Goal: Information Seeking & Learning: Find specific fact

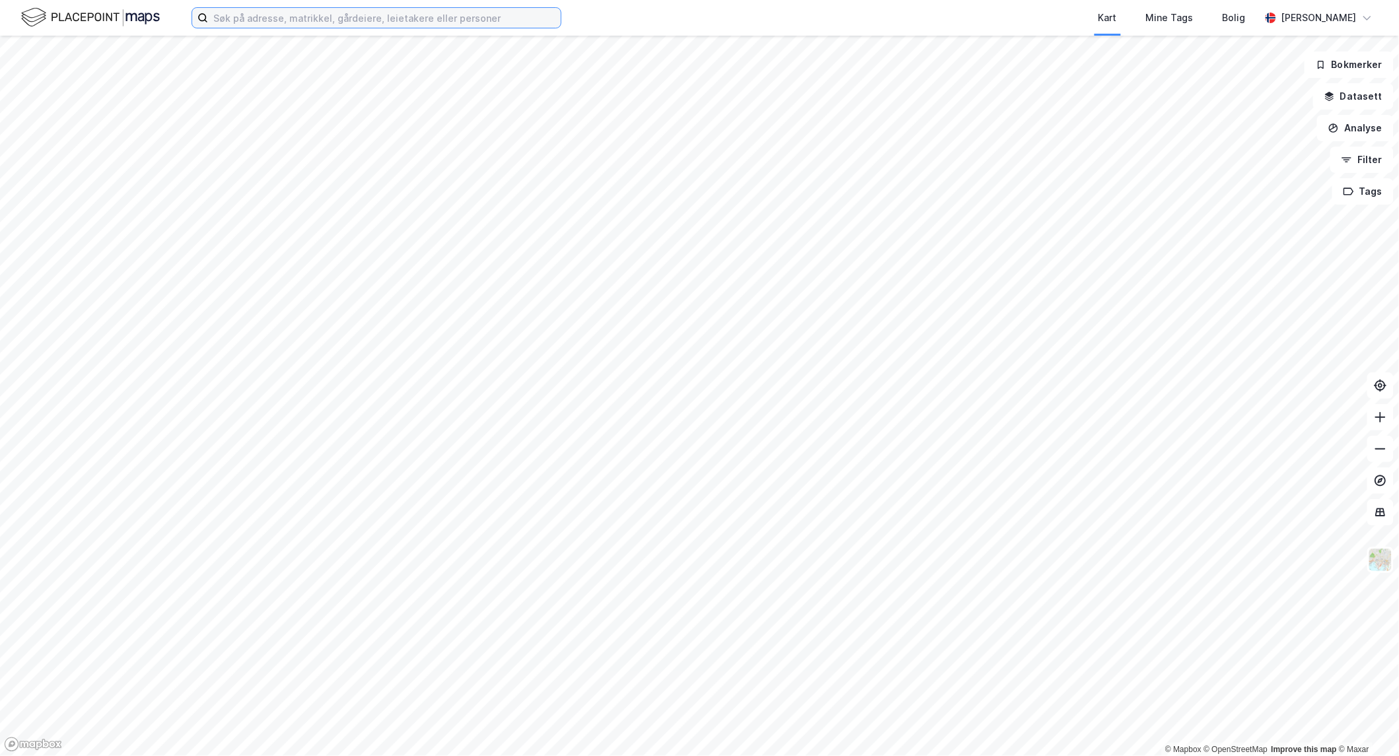
click at [373, 18] on input at bounding box center [384, 18] width 353 height 20
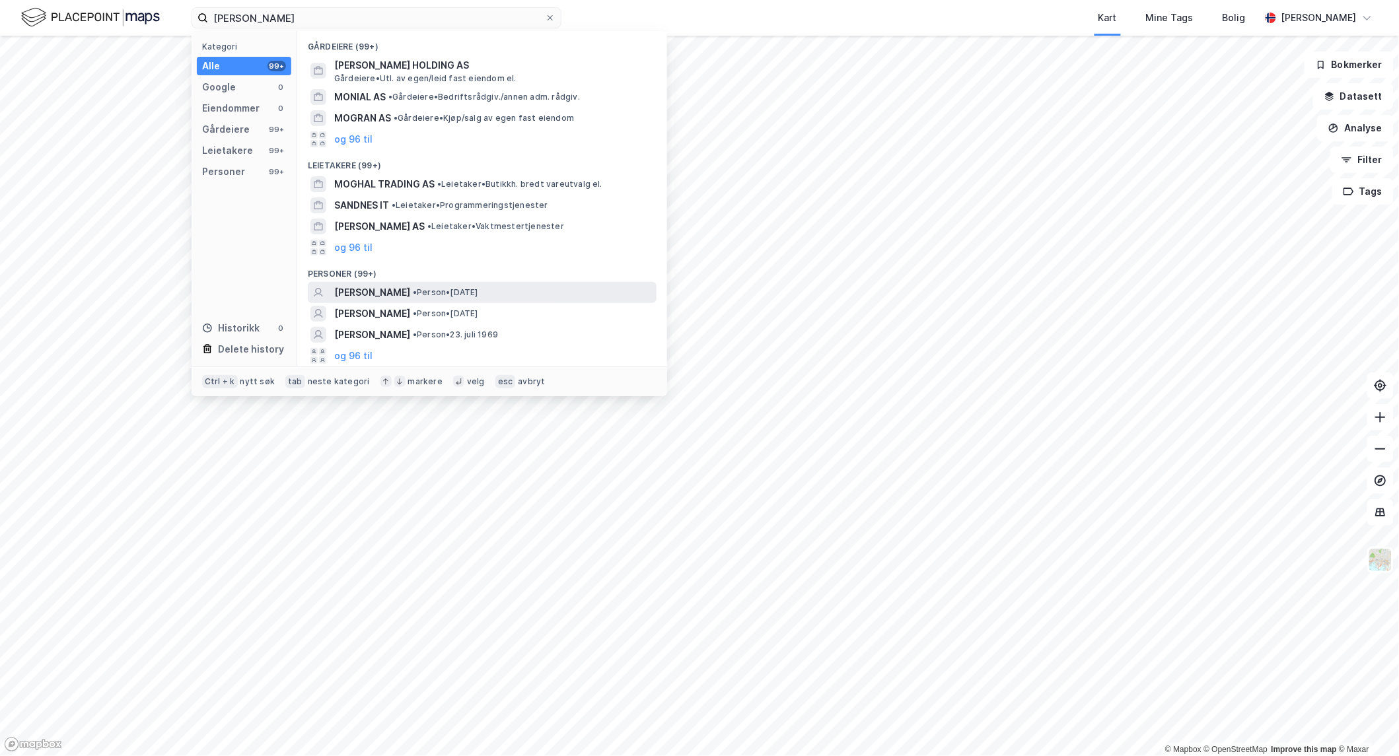
click at [410, 286] on span "[PERSON_NAME]" at bounding box center [372, 293] width 76 height 16
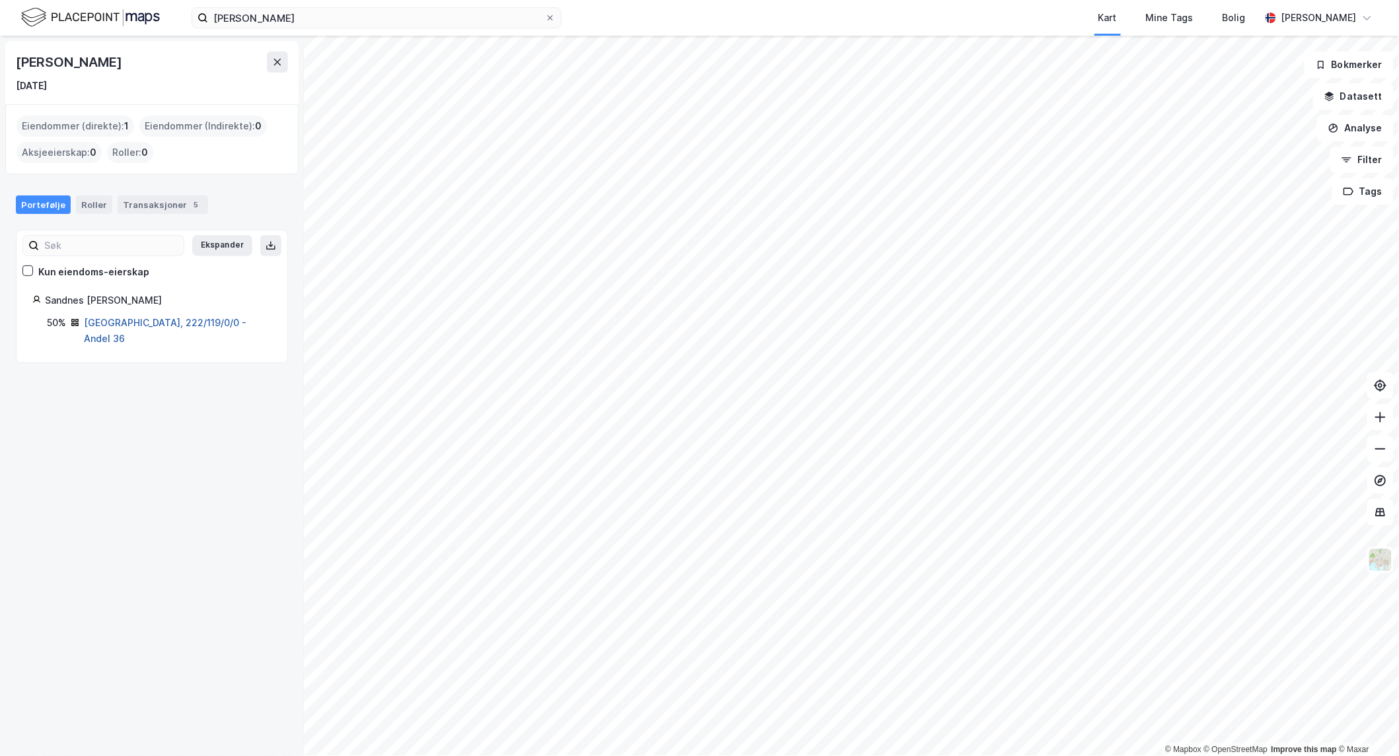
click at [145, 320] on link "[GEOGRAPHIC_DATA], 222/119/0/0 - Andel 36" at bounding box center [165, 330] width 162 height 27
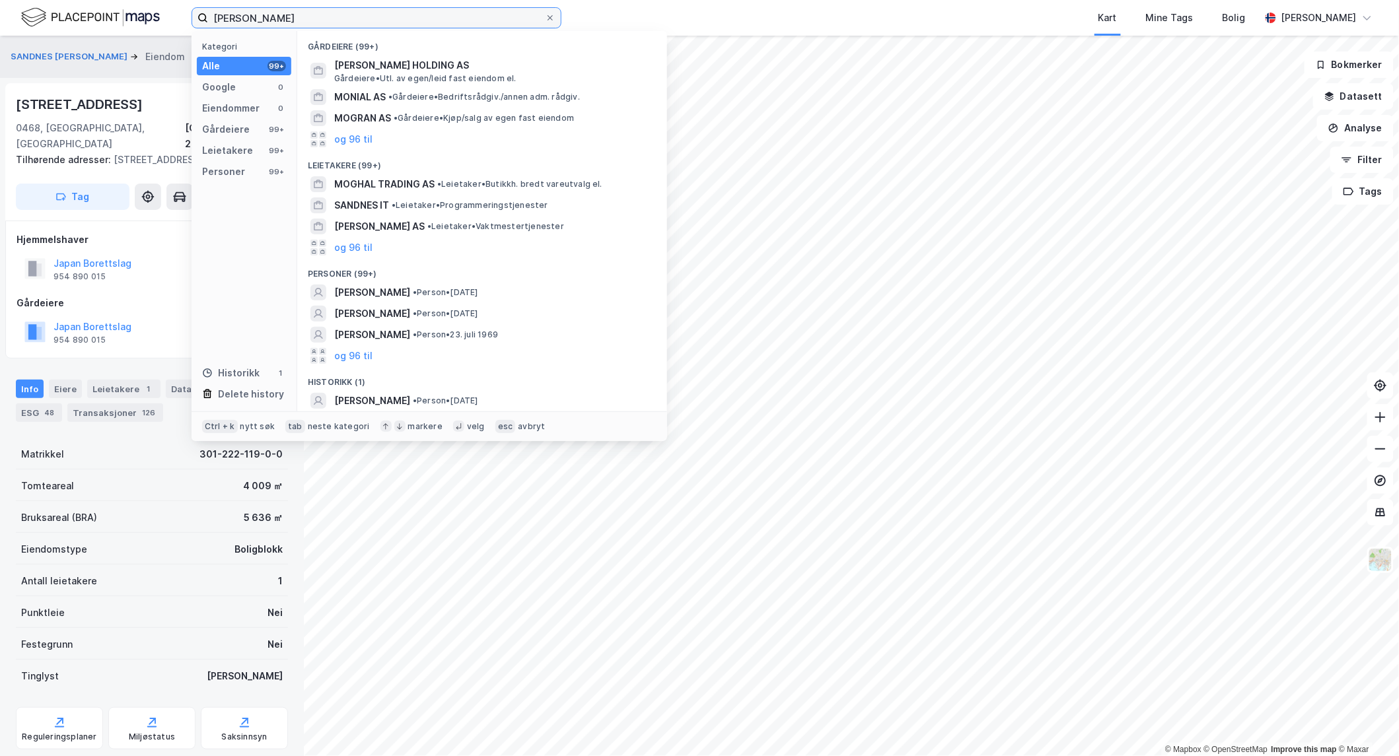
click at [304, 13] on input "[PERSON_NAME]" at bounding box center [376, 18] width 337 height 20
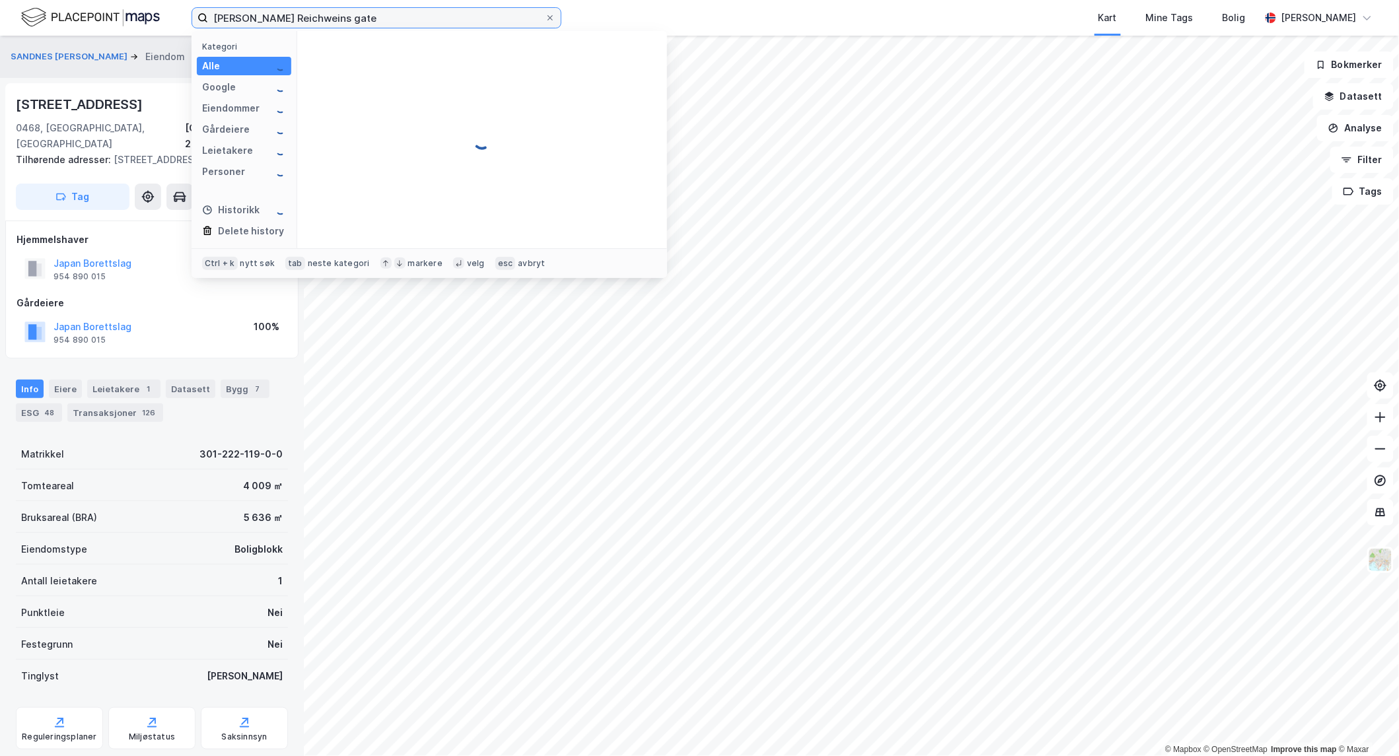
type input "[PERSON_NAME] Reichweins gate"
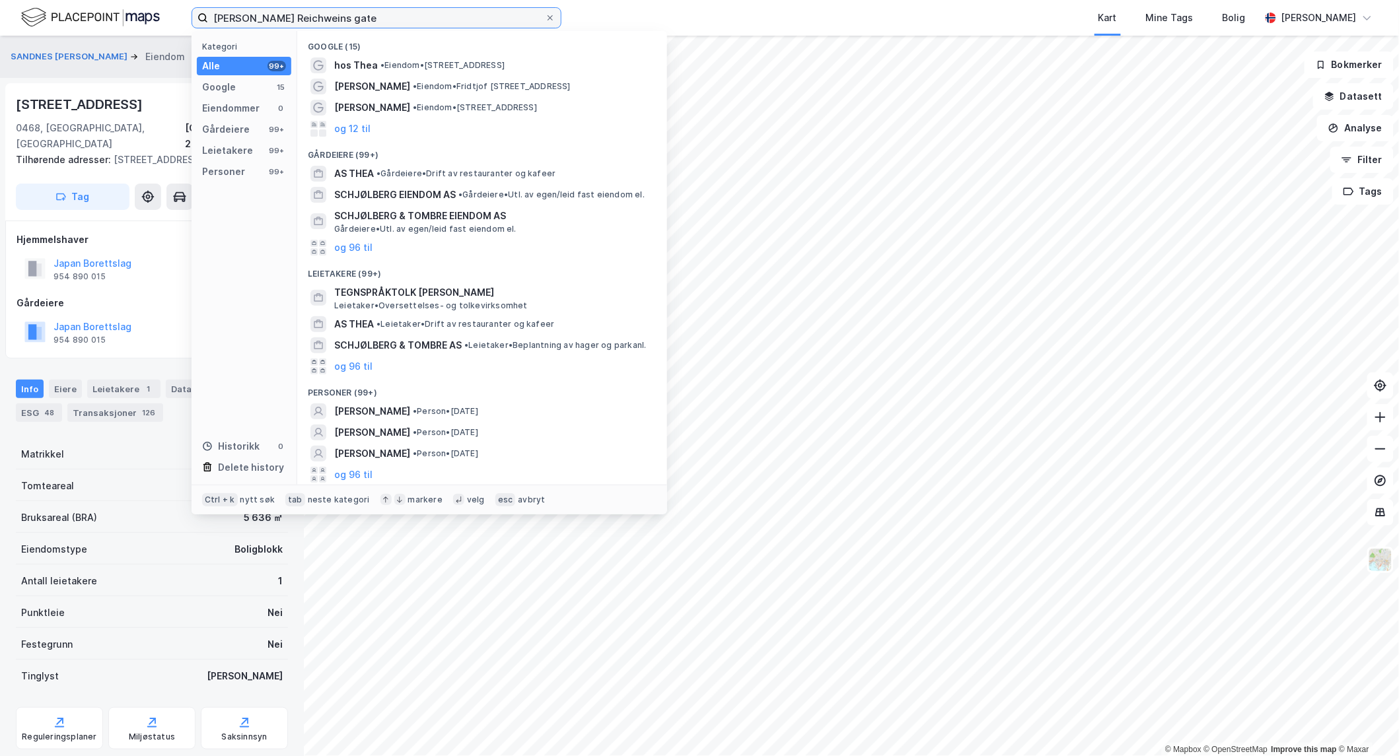
click at [392, 15] on input "[PERSON_NAME] Reichweins gate" at bounding box center [376, 18] width 337 height 20
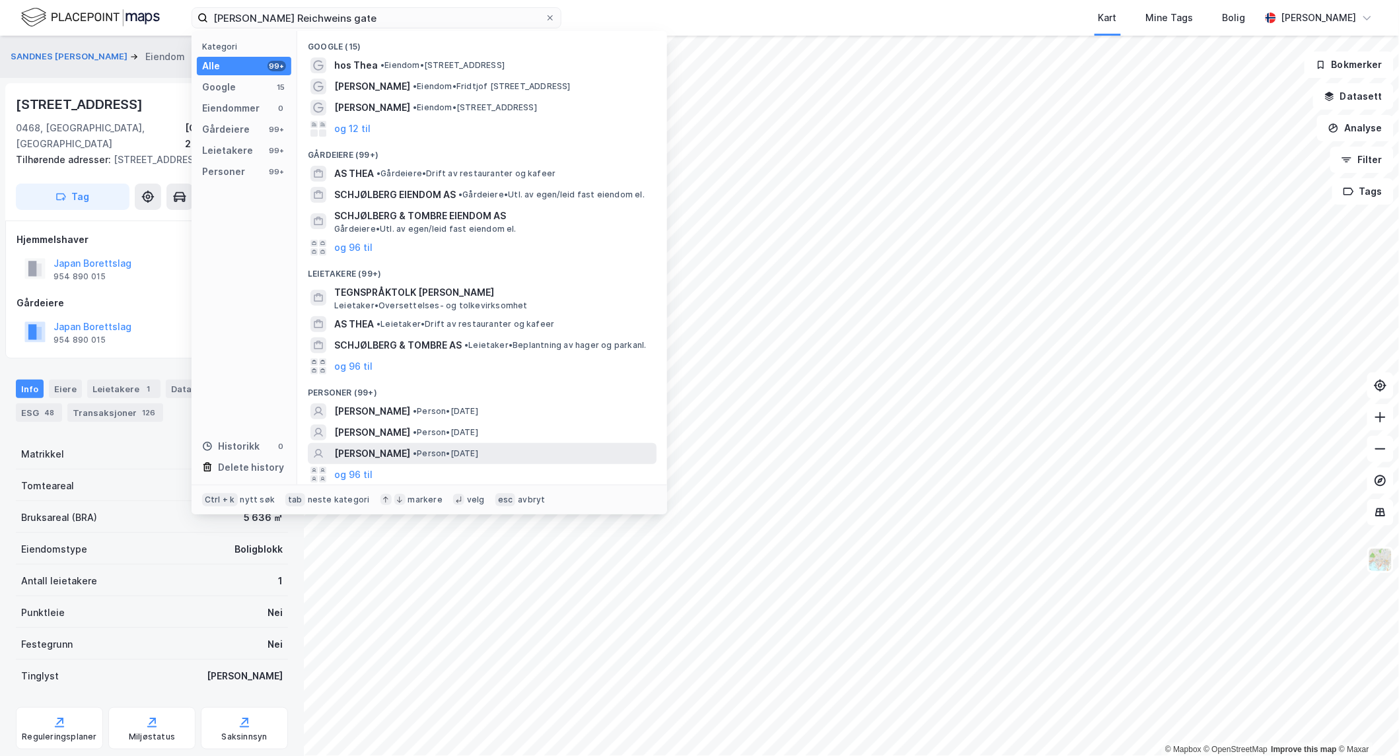
click at [479, 443] on div "[PERSON_NAME] • Person • [DATE]" at bounding box center [482, 453] width 349 height 21
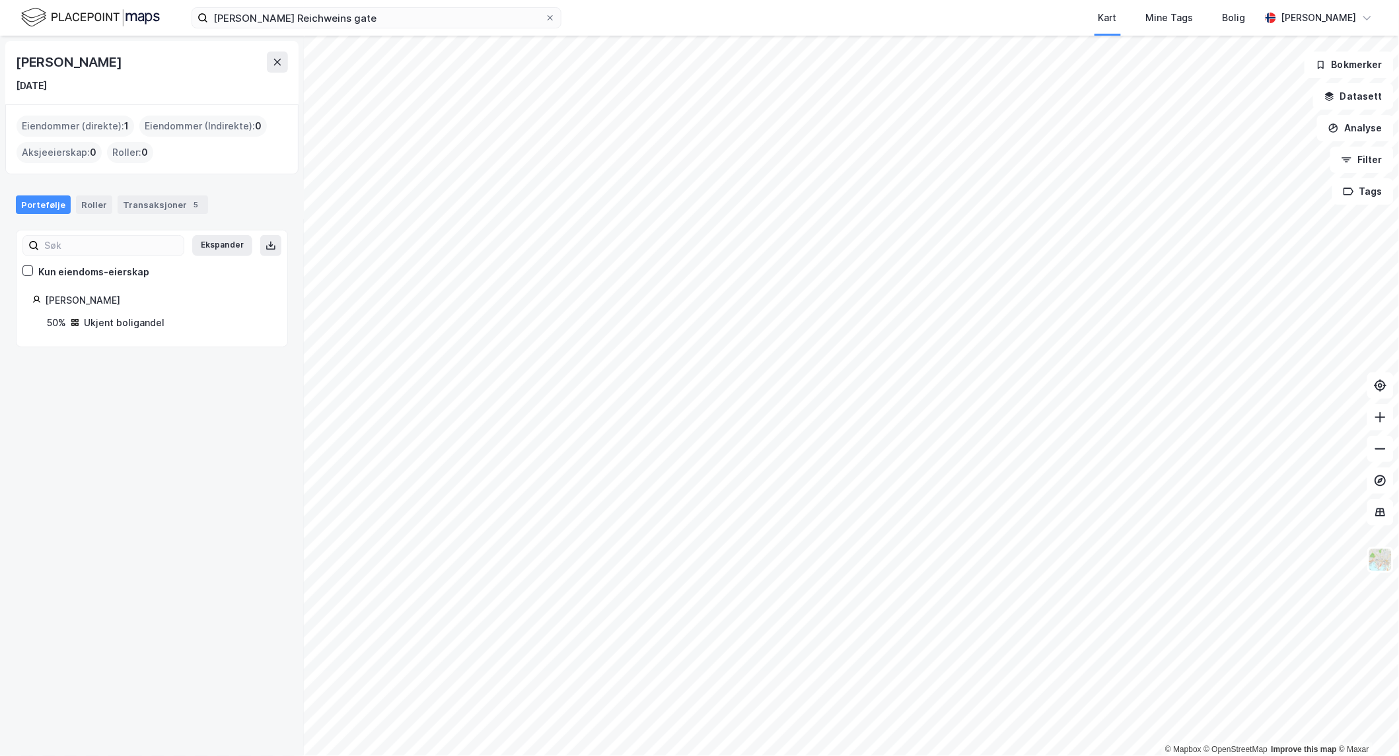
drag, startPoint x: 123, startPoint y: 299, endPoint x: 136, endPoint y: 300, distance: 12.7
click at [136, 300] on div "[PERSON_NAME]" at bounding box center [158, 301] width 227 height 16
click at [118, 319] on div "Ukjent boligandel" at bounding box center [124, 323] width 81 height 16
click at [120, 300] on div "[PERSON_NAME]" at bounding box center [158, 301] width 227 height 16
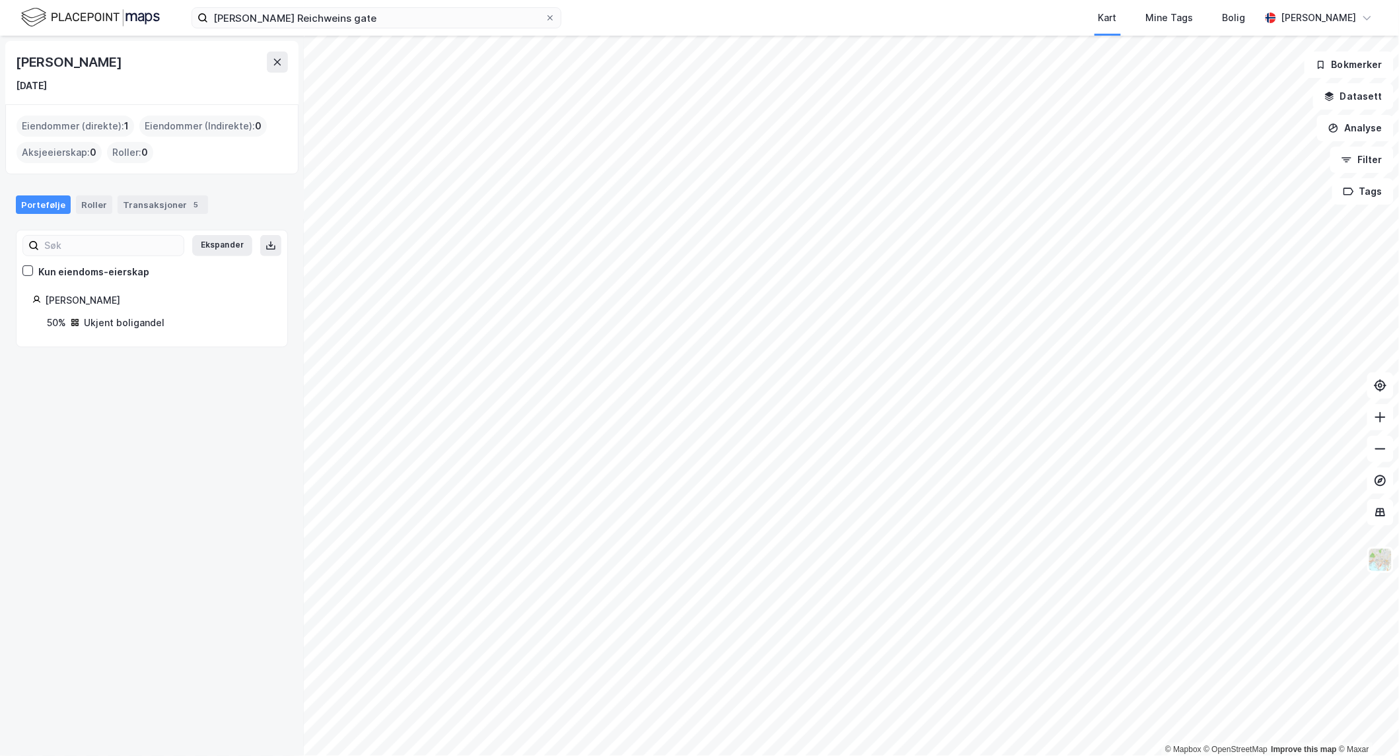
click at [120, 300] on div "[PERSON_NAME]" at bounding box center [158, 301] width 227 height 16
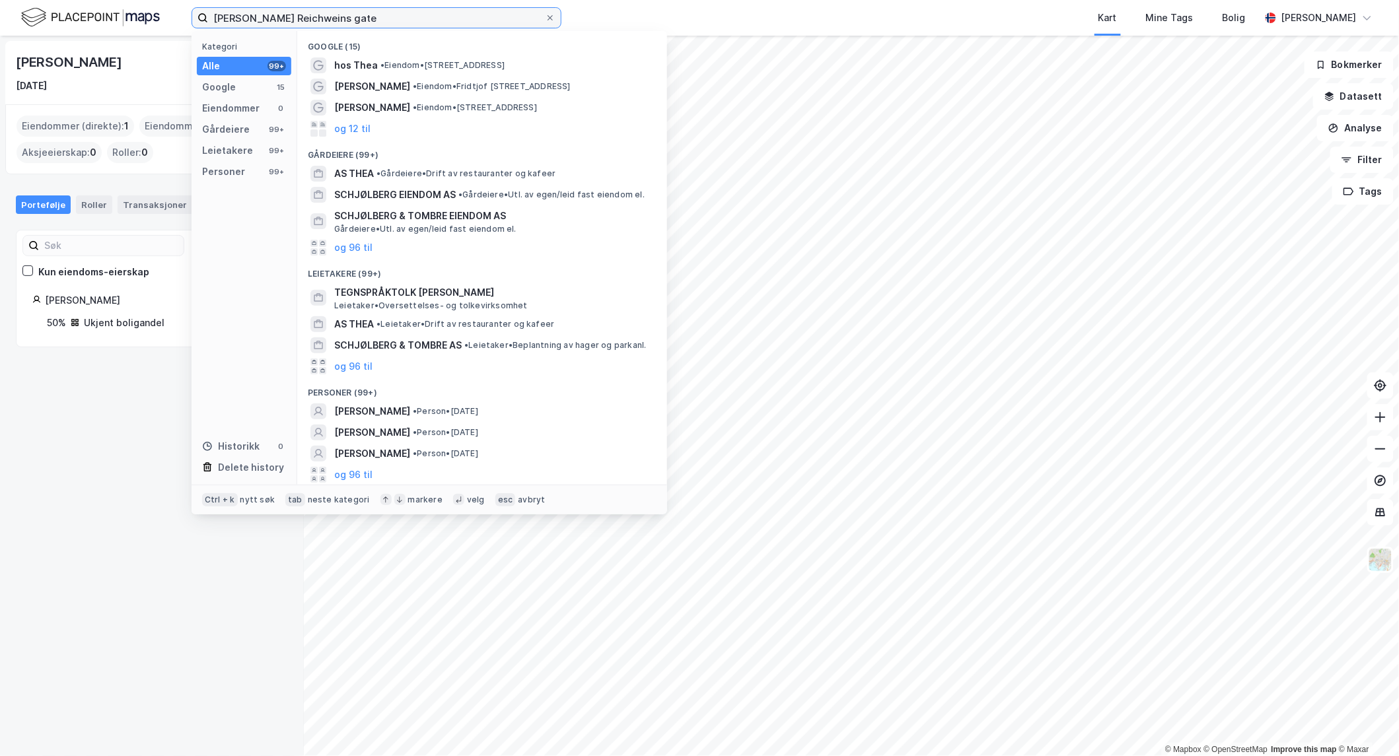
click at [335, 14] on input "[PERSON_NAME] Reichweins gate" at bounding box center [376, 18] width 337 height 20
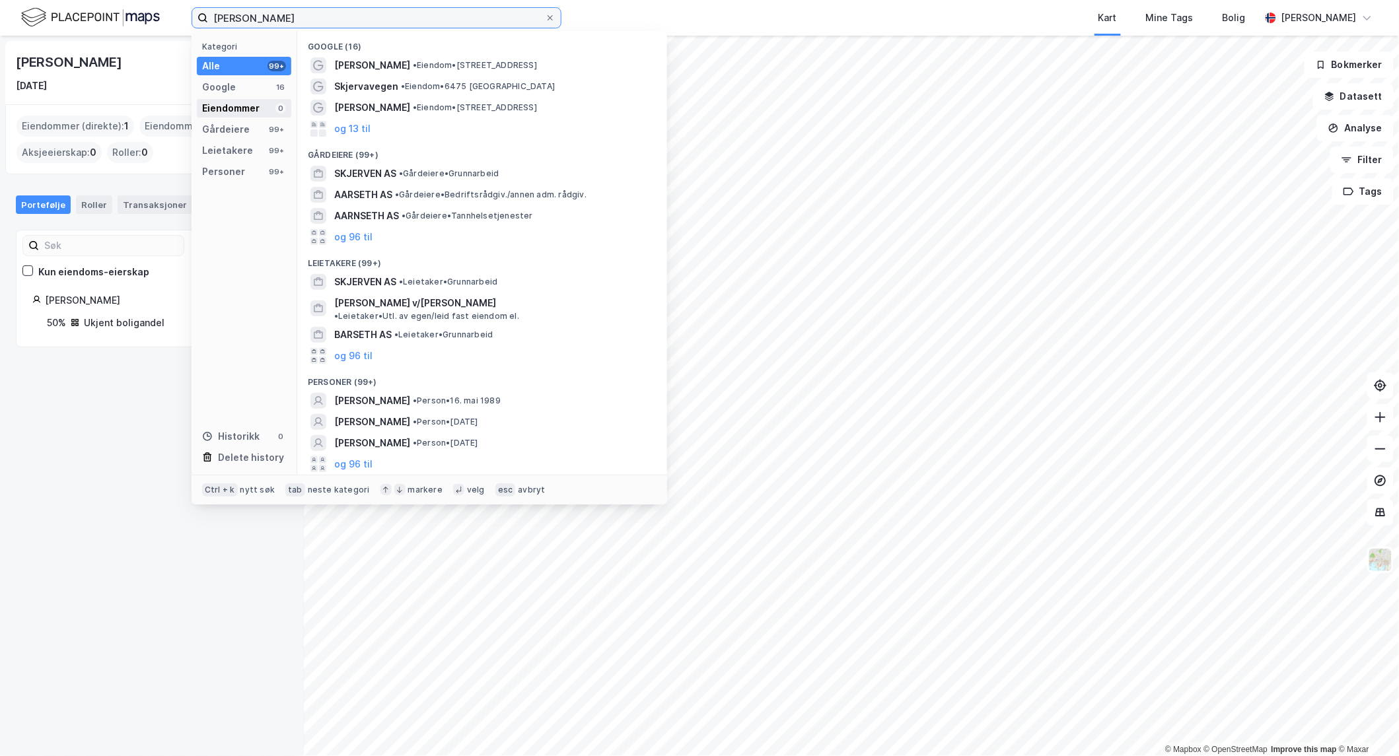
type input "[PERSON_NAME]"
click at [264, 103] on div "Eiendommer 0" at bounding box center [244, 108] width 94 height 18
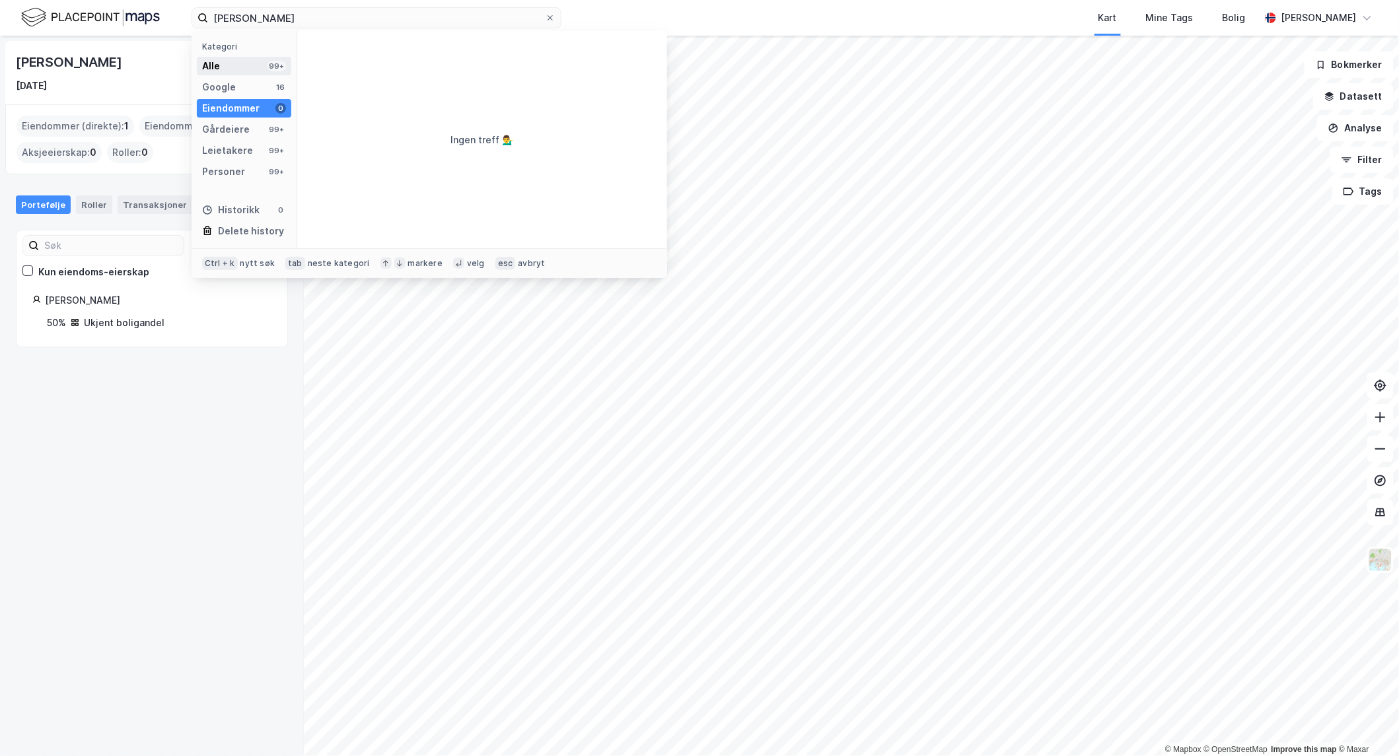
click at [255, 64] on div "Alle 99+" at bounding box center [244, 66] width 94 height 18
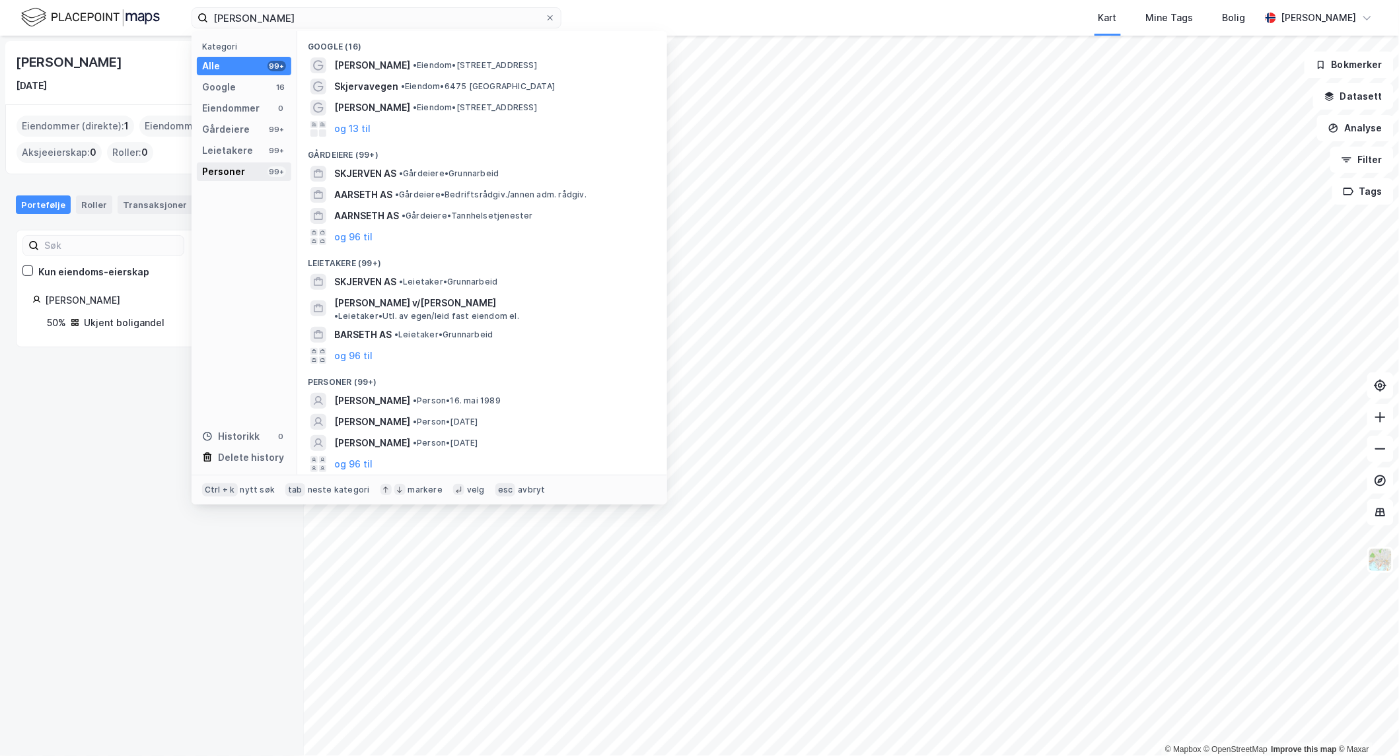
click at [254, 169] on div "Personer 99+" at bounding box center [244, 171] width 94 height 18
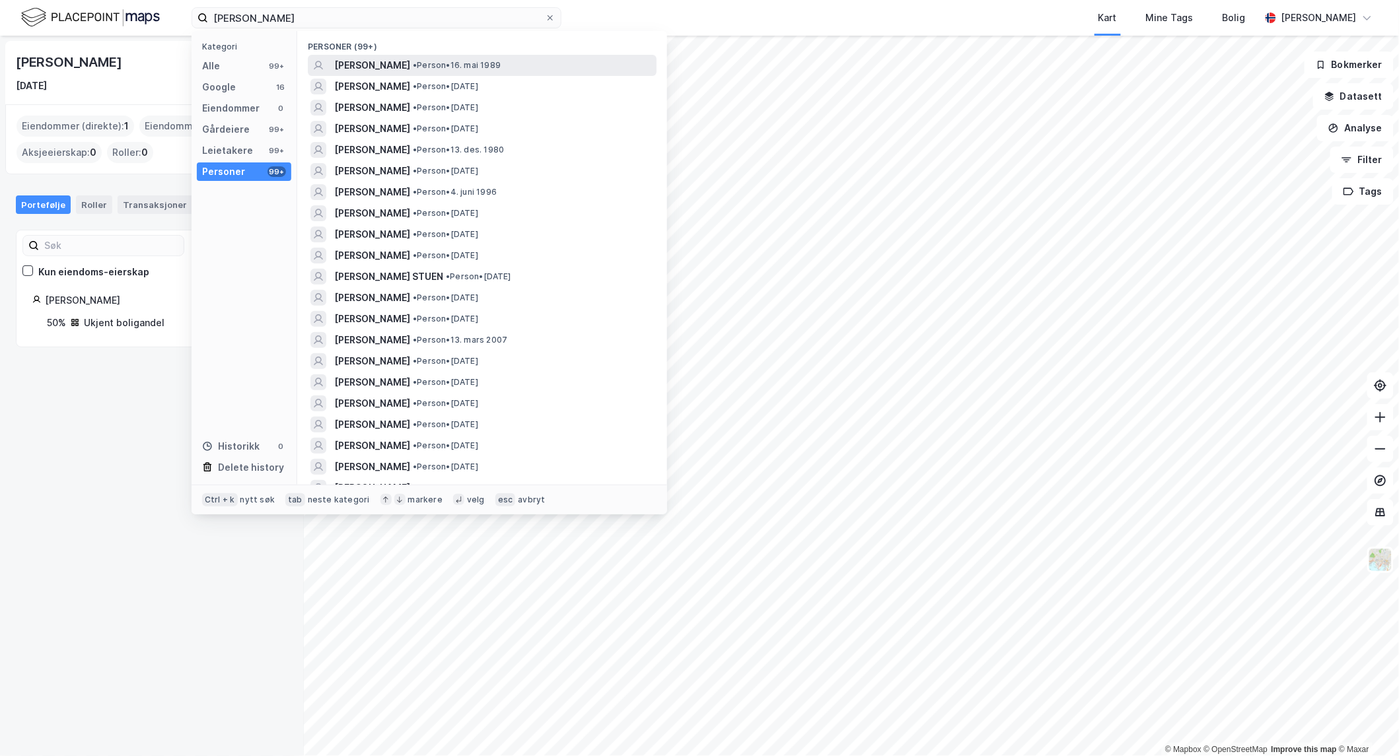
click at [394, 57] on span "[PERSON_NAME]" at bounding box center [372, 65] width 76 height 16
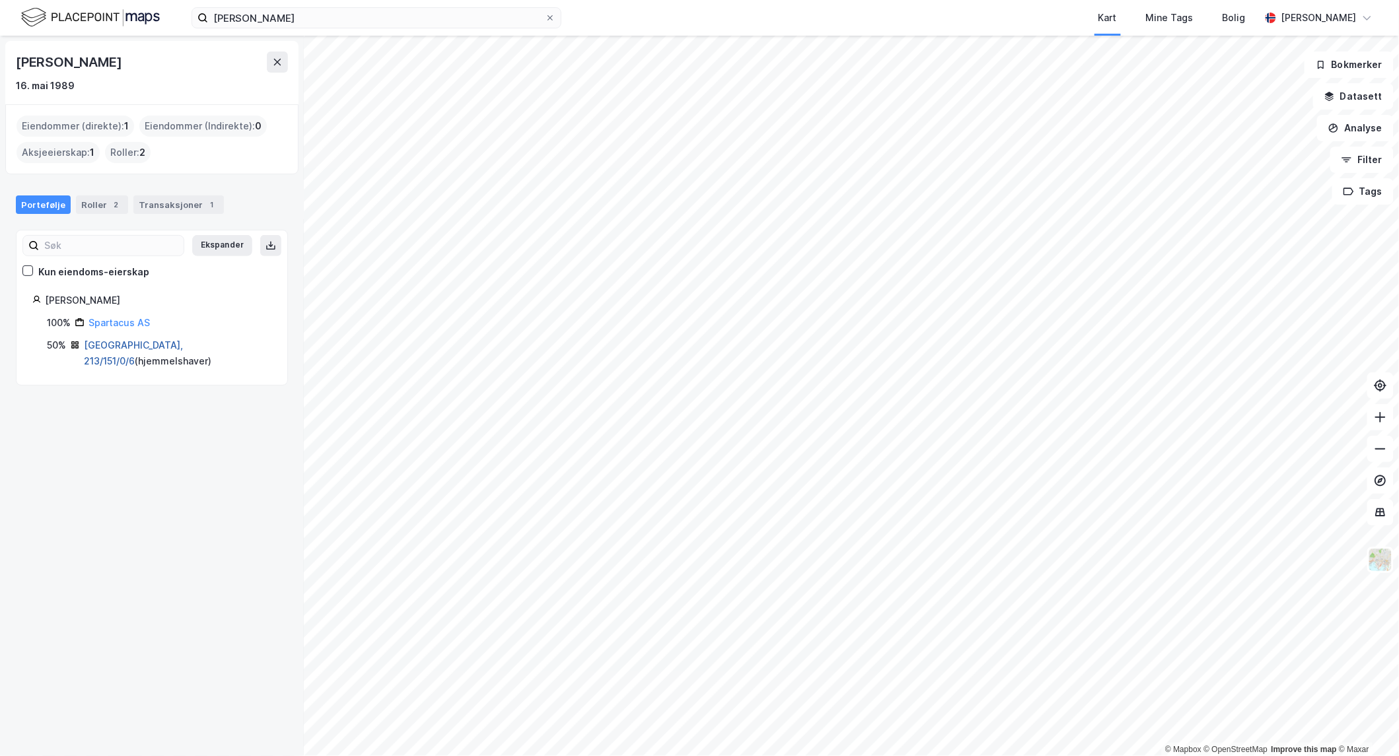
click at [141, 345] on link "[GEOGRAPHIC_DATA], 213/151/0/6" at bounding box center [133, 352] width 99 height 27
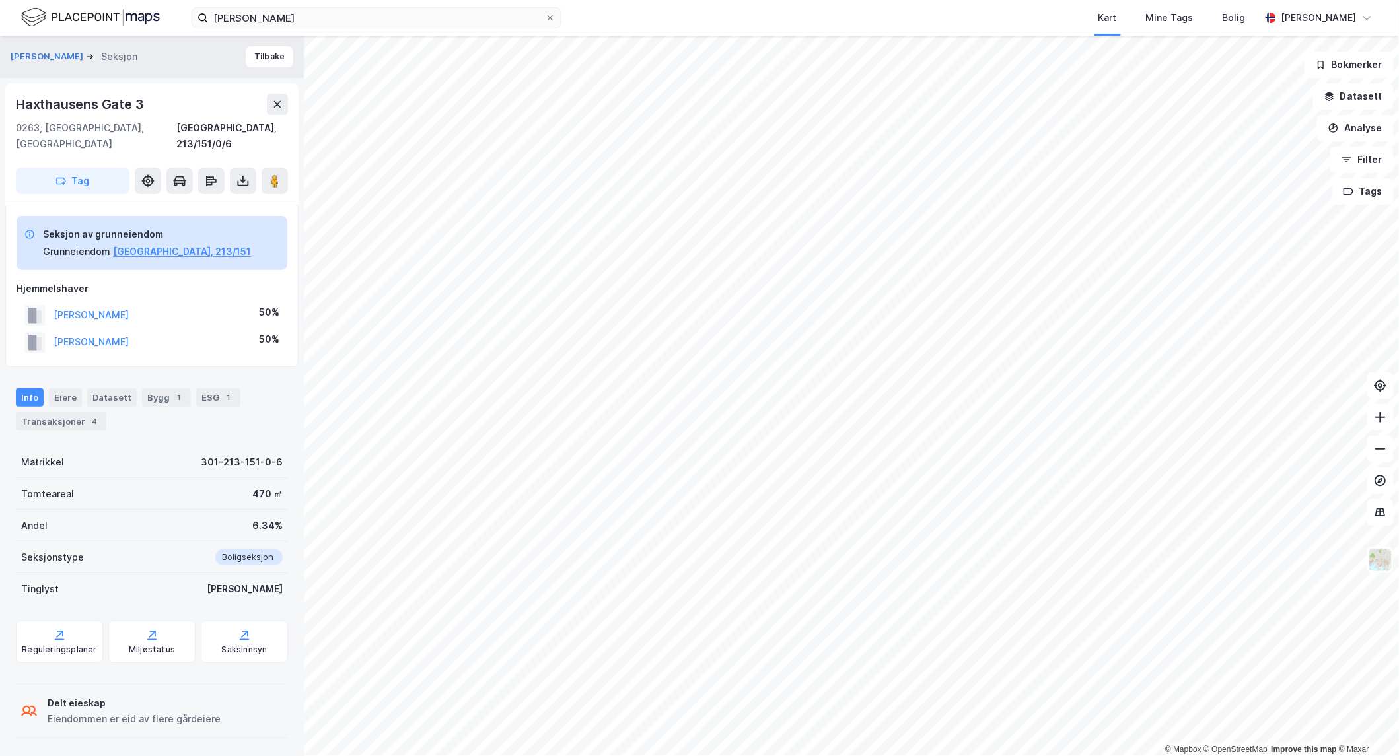
click at [273, 304] on div "50%" at bounding box center [269, 312] width 20 height 16
drag, startPoint x: 273, startPoint y: 299, endPoint x: 273, endPoint y: 324, distance: 24.4
click at [273, 332] on div "50%" at bounding box center [269, 340] width 20 height 16
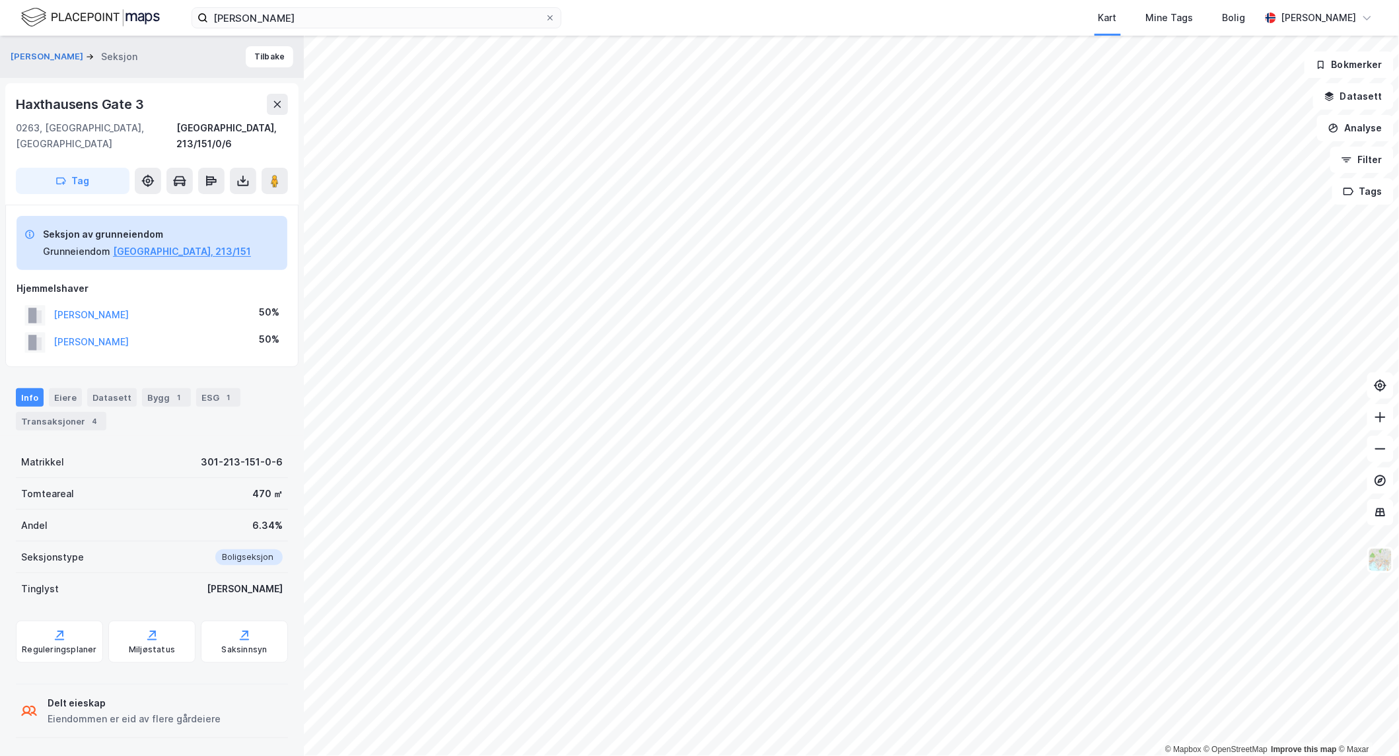
click at [267, 332] on div "50%" at bounding box center [269, 340] width 20 height 16
drag, startPoint x: 255, startPoint y: 324, endPoint x: 276, endPoint y: 324, distance: 21.1
click at [276, 329] on div "[PERSON_NAME] 50%" at bounding box center [152, 342] width 271 height 27
click at [276, 332] on div "50%" at bounding box center [269, 340] width 20 height 16
drag, startPoint x: 279, startPoint y: 321, endPoint x: 248, endPoint y: 321, distance: 31.0
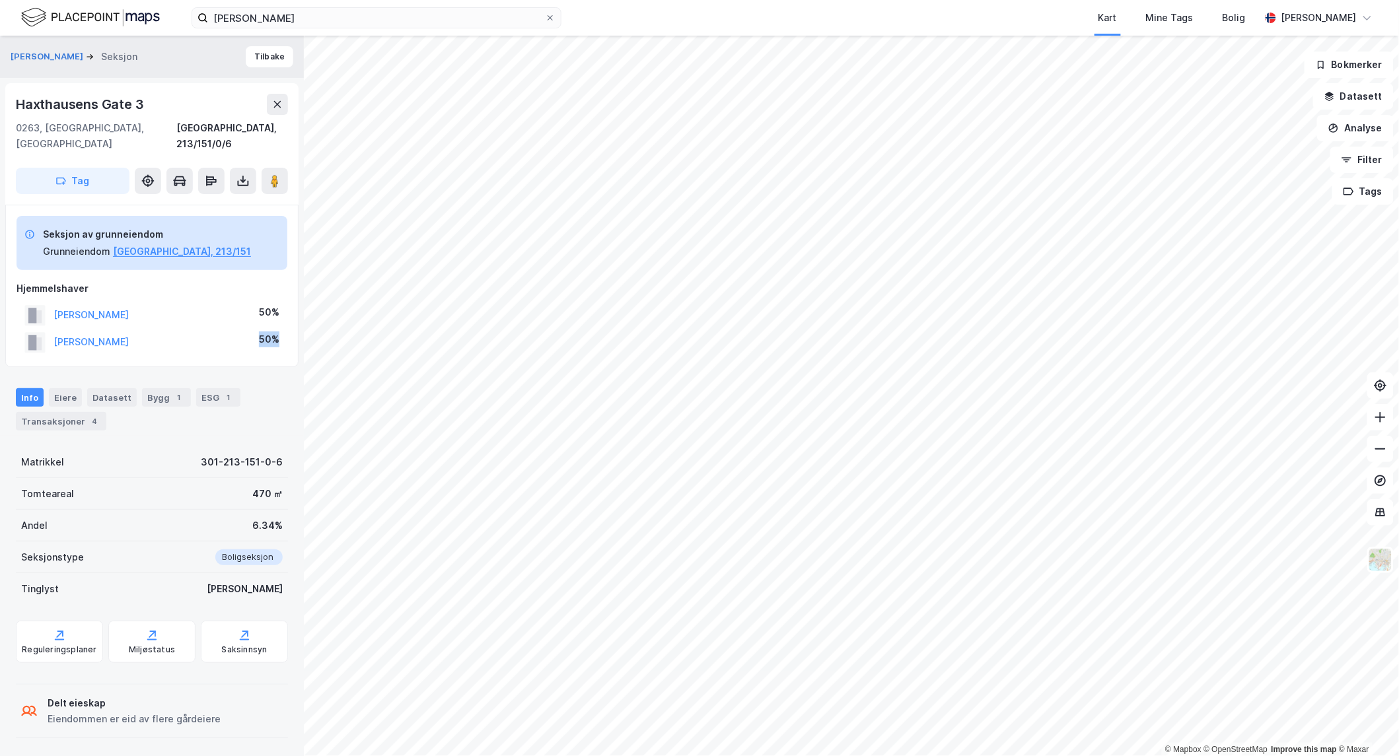
click at [248, 329] on div "[PERSON_NAME] 50%" at bounding box center [152, 342] width 271 height 27
drag, startPoint x: 275, startPoint y: 510, endPoint x: 222, endPoint y: 515, distance: 53.1
click at [222, 515] on div "Andel 6.34%" at bounding box center [152, 526] width 272 height 32
